Goal: Contribute content: Add original content to the website for others to see

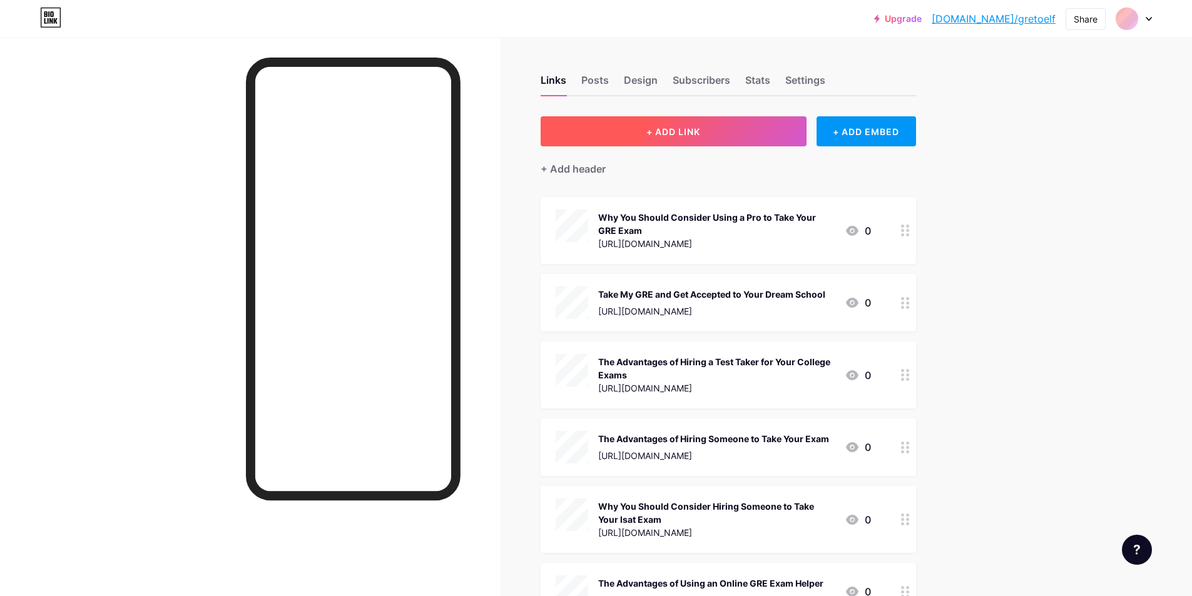
click at [653, 136] on span "+ ADD LINK" at bounding box center [673, 131] width 54 height 11
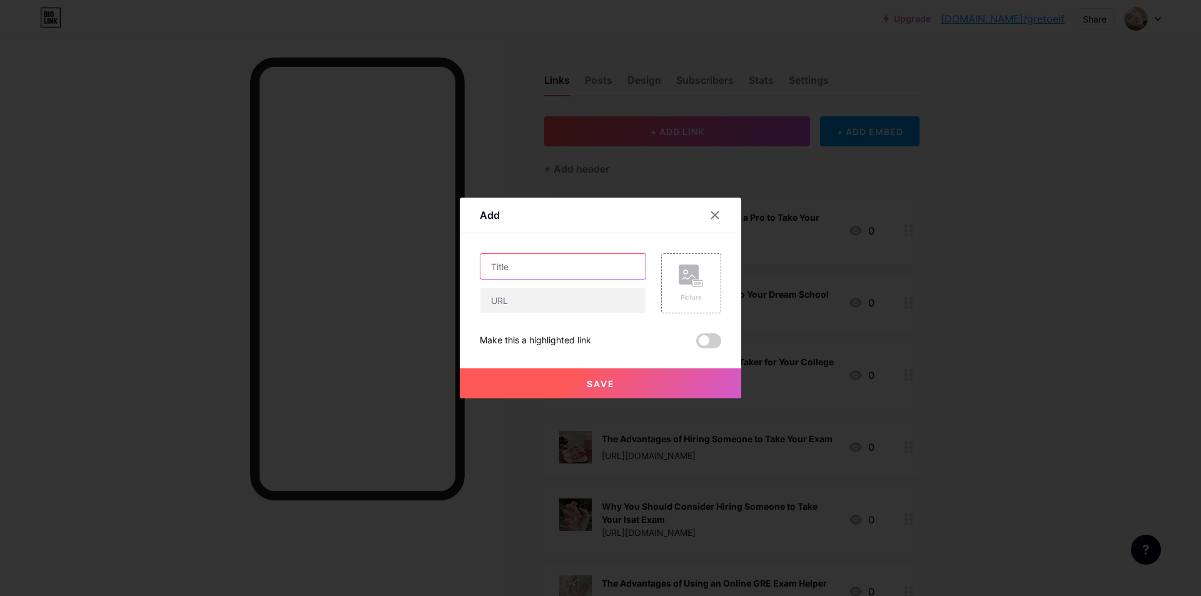
click at [514, 270] on input "text" at bounding box center [562, 266] width 165 height 25
paste input "雅思代考被抓后想转考PTE还会受限制吗？"
type input "雅思代考被抓后想转考PTE还会受限制吗？"
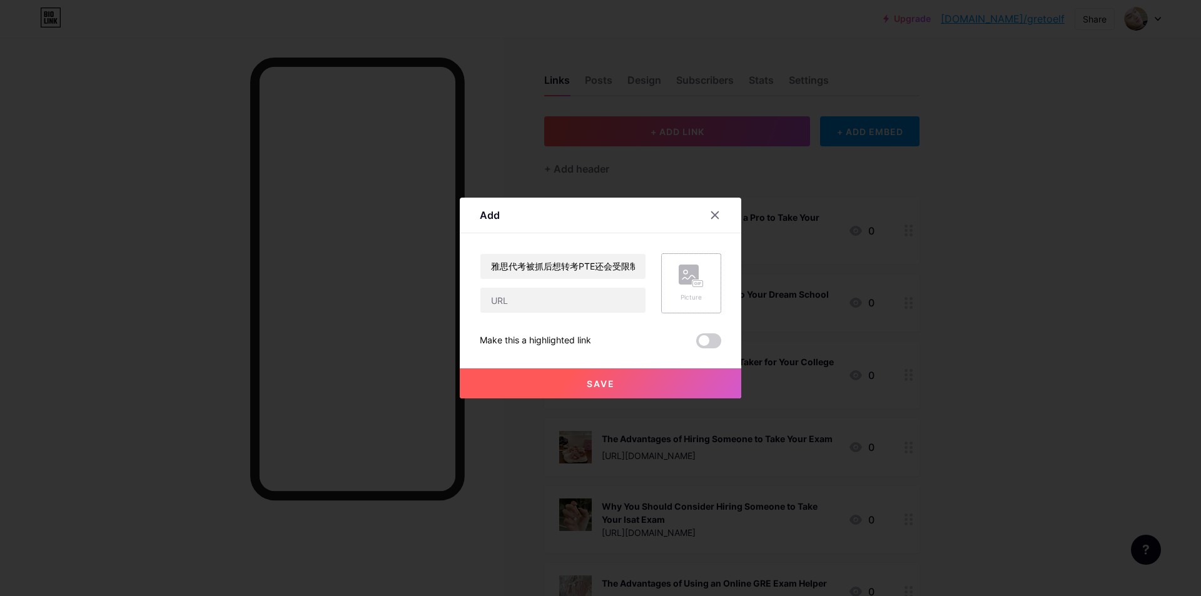
click at [672, 280] on div "Picture" at bounding box center [691, 283] width 60 height 60
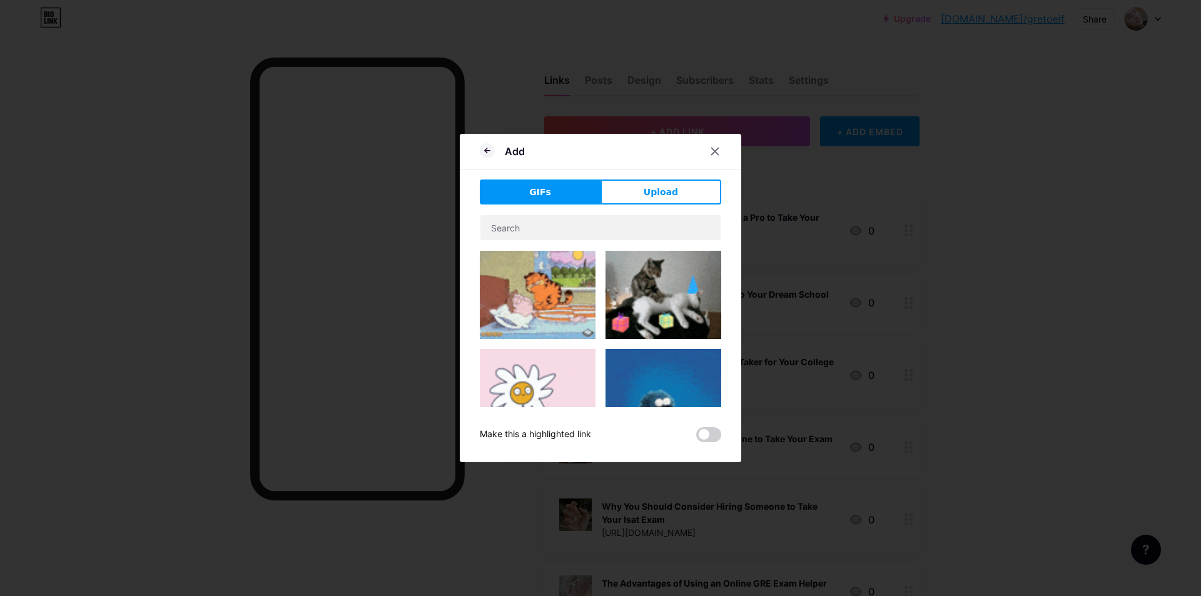
click at [642, 277] on img at bounding box center [663, 295] width 116 height 88
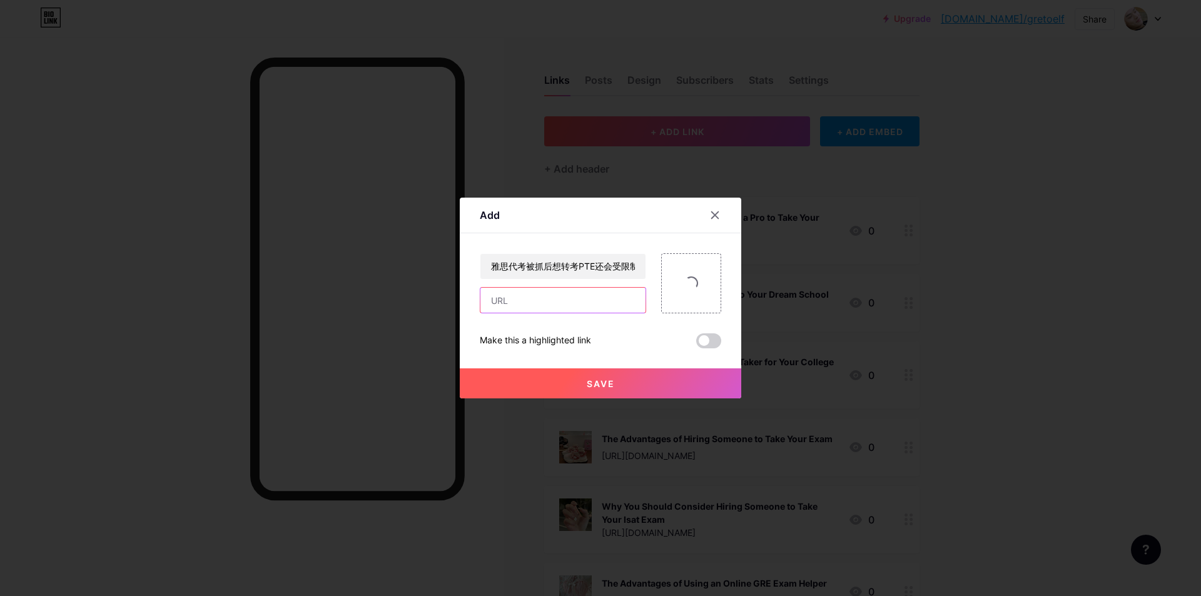
click at [575, 308] on input "text" at bounding box center [562, 300] width 165 height 25
paste input "[URL][DOMAIN_NAME]"
type input "[URL][DOMAIN_NAME]"
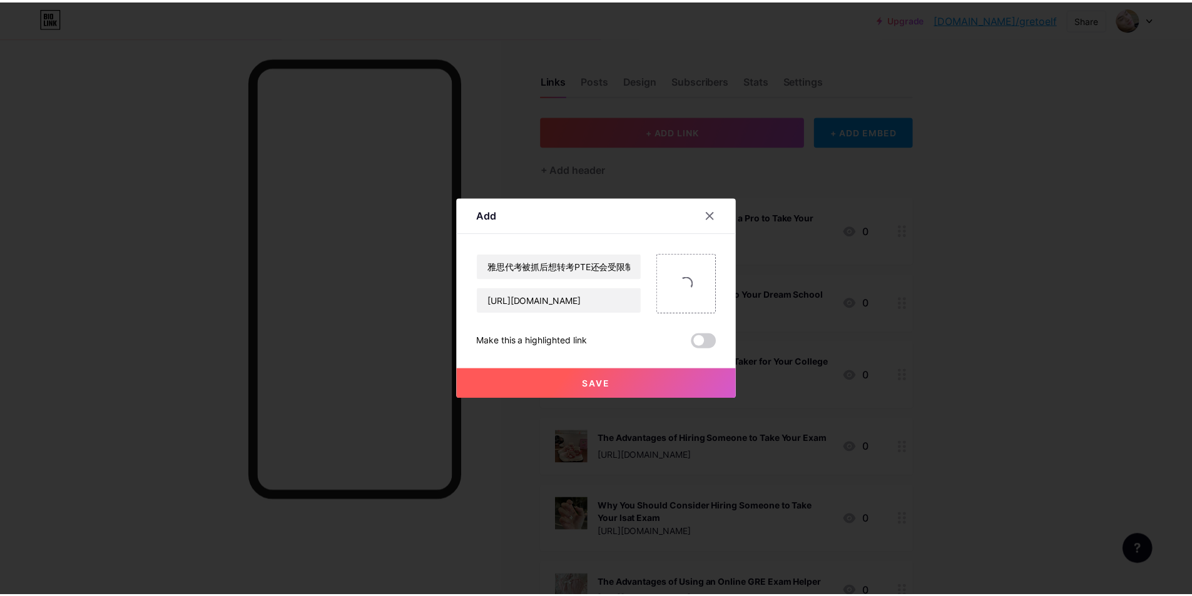
scroll to position [0, 0]
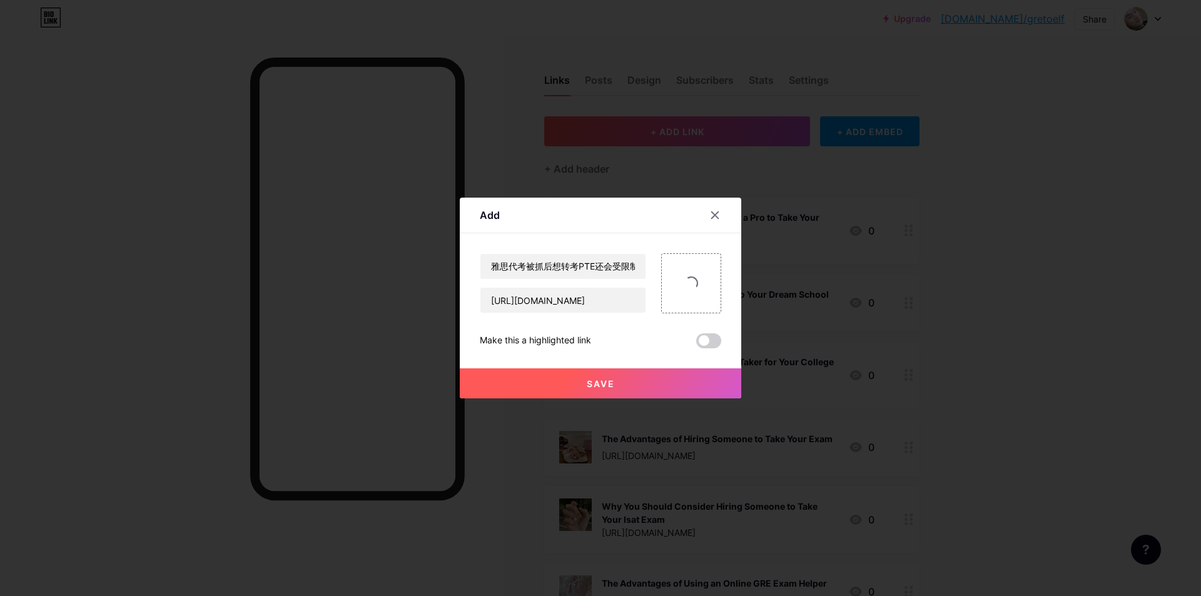
click at [601, 385] on span "Save" at bounding box center [601, 383] width 28 height 11
